Goal: Find specific page/section: Find specific page/section

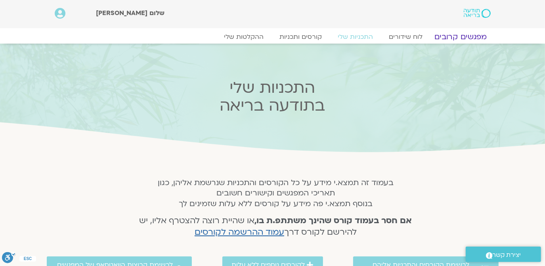
click at [458, 35] on link "מפגשים קרובים" at bounding box center [460, 37] width 72 height 10
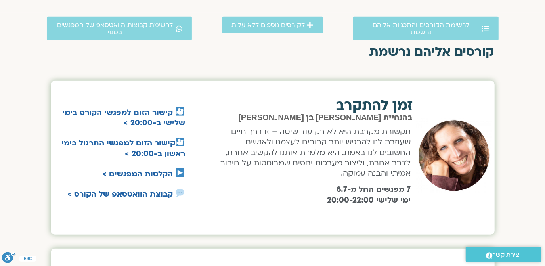
scroll to position [206, 0]
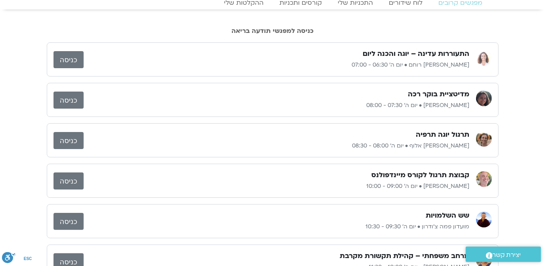
scroll to position [48, 0]
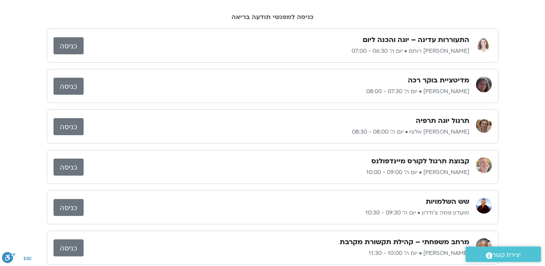
click at [71, 82] on link "כניסה" at bounding box center [68, 86] width 30 height 17
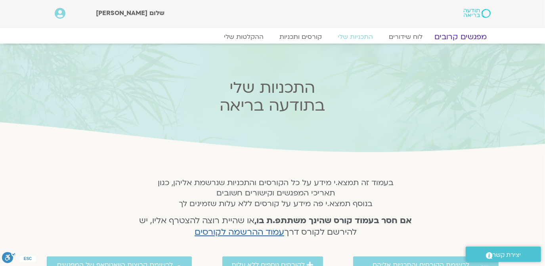
click at [465, 32] on link "מפגשים קרובים" at bounding box center [460, 37] width 72 height 10
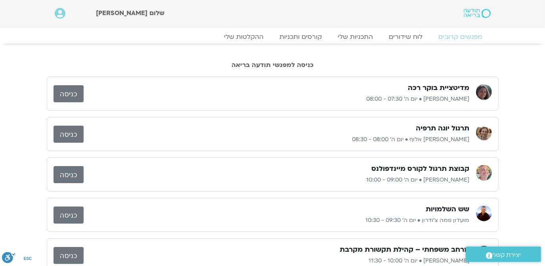
click at [65, 92] on link "כניסה" at bounding box center [68, 93] width 30 height 17
click at [69, 93] on link "כניסה" at bounding box center [68, 93] width 30 height 17
click at [67, 92] on link "כניסה" at bounding box center [68, 93] width 30 height 17
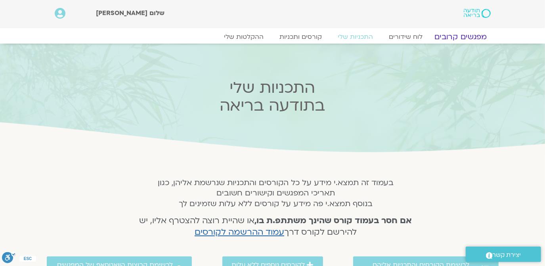
click at [474, 32] on link "מפגשים קרובים" at bounding box center [460, 37] width 72 height 10
